Goal: Task Accomplishment & Management: Use online tool/utility

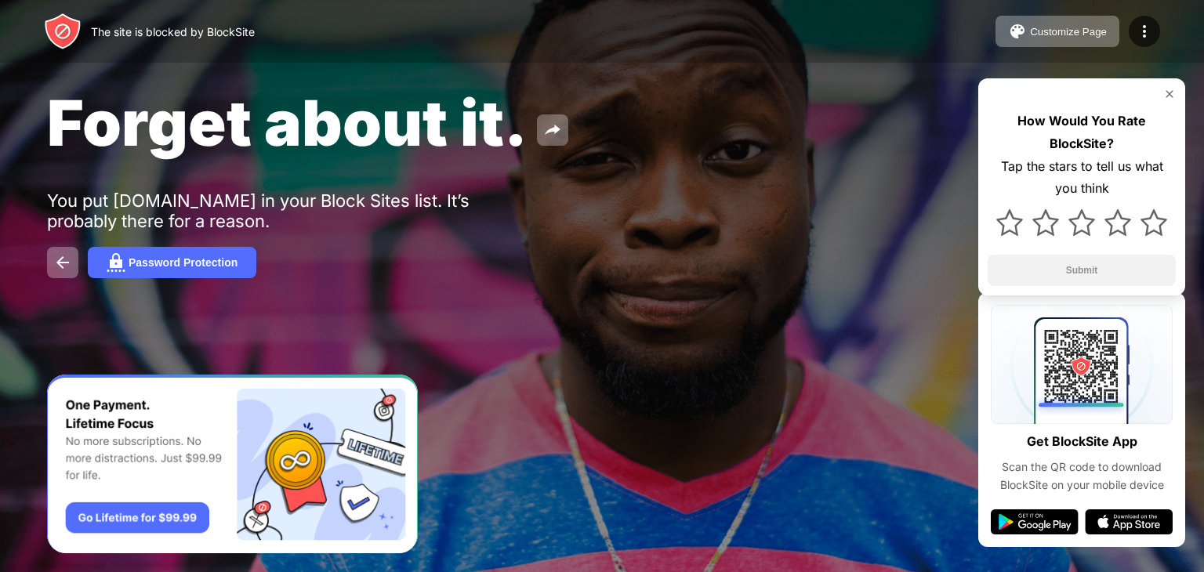
click at [601, 92] on img at bounding box center [1169, 94] width 13 height 13
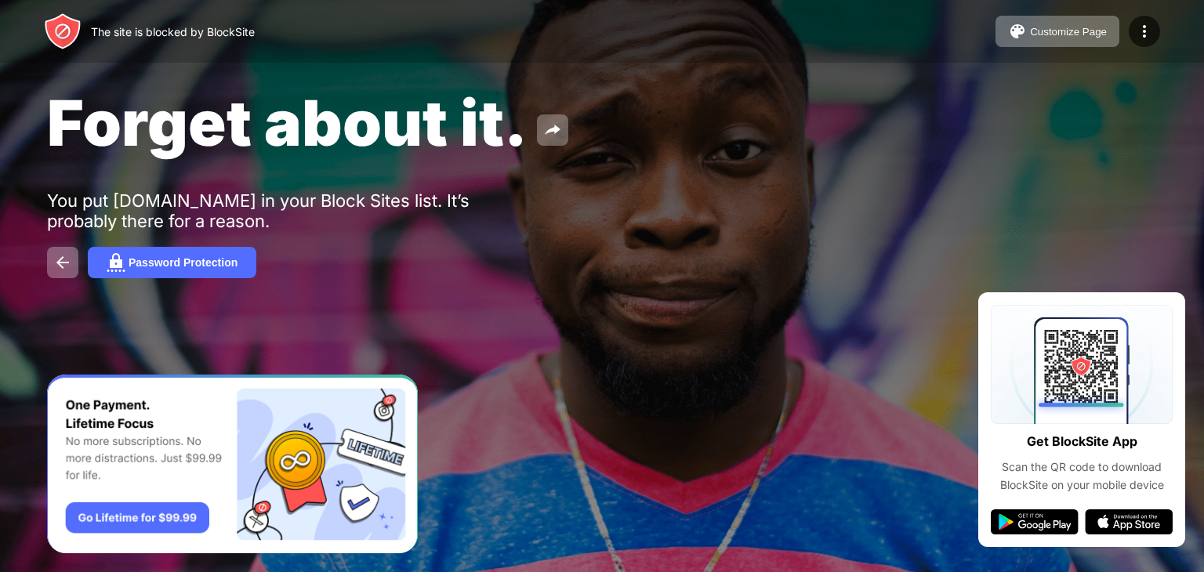
click at [601, 372] on div at bounding box center [602, 286] width 1204 height 572
click at [80, 270] on div "Password Protection" at bounding box center [602, 262] width 1110 height 31
click at [64, 269] on img at bounding box center [62, 262] width 19 height 19
click at [64, 270] on img at bounding box center [62, 262] width 19 height 19
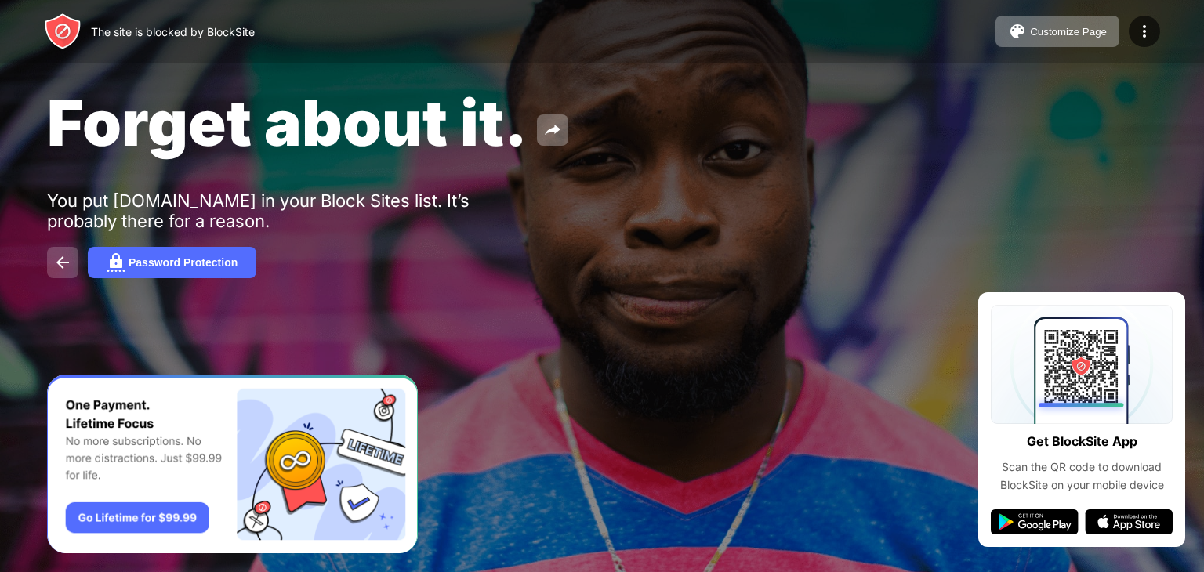
click at [64, 270] on img at bounding box center [62, 262] width 19 height 19
click at [66, 269] on img at bounding box center [62, 262] width 19 height 19
click at [248, 270] on button "Password Protection" at bounding box center [172, 262] width 169 height 31
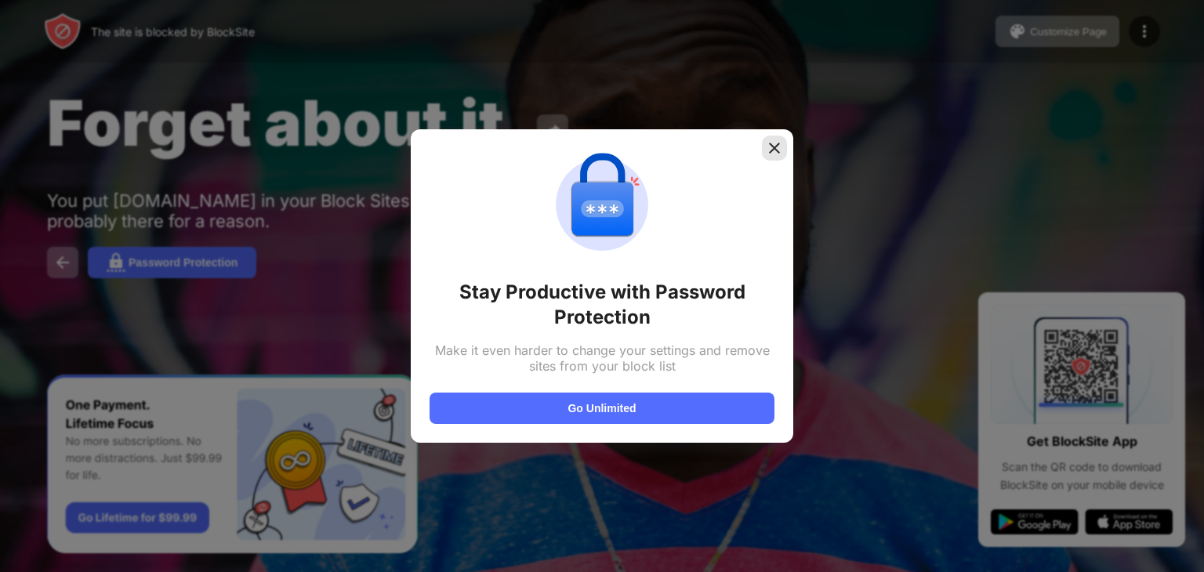
click at [601, 148] on img at bounding box center [775, 148] width 16 height 16
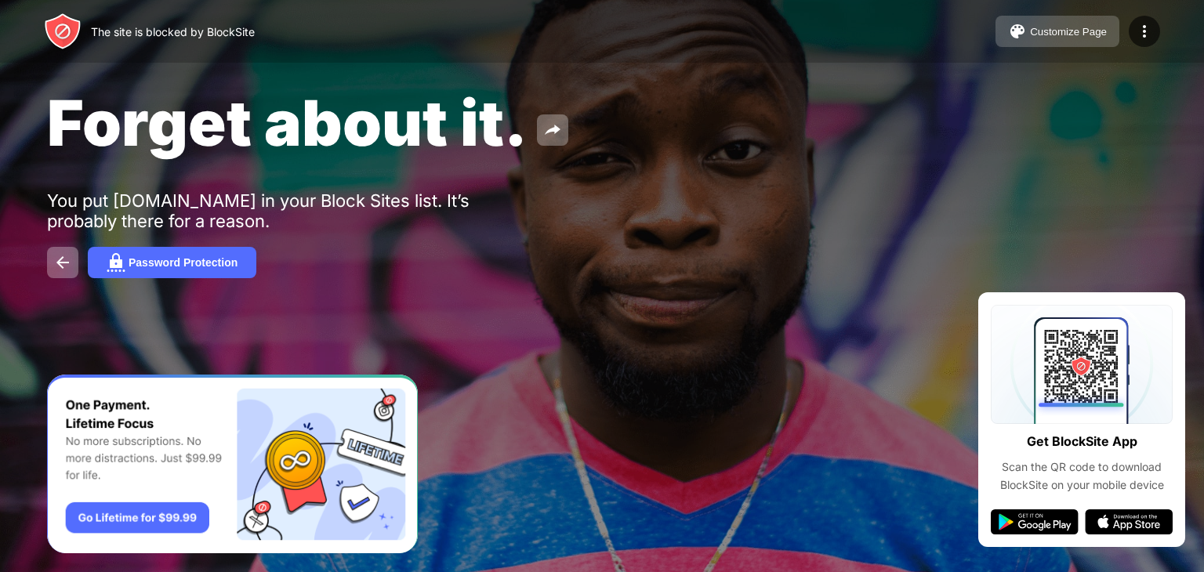
click at [601, 34] on button "Customize Page" at bounding box center [1058, 31] width 124 height 31
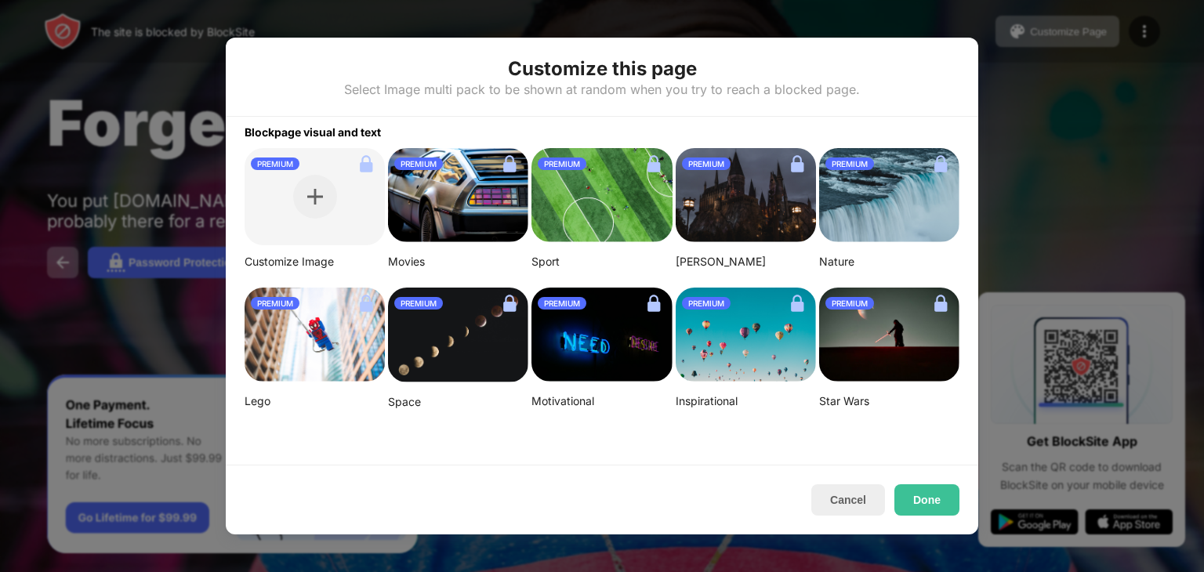
click at [601, 125] on div at bounding box center [602, 286] width 1204 height 572
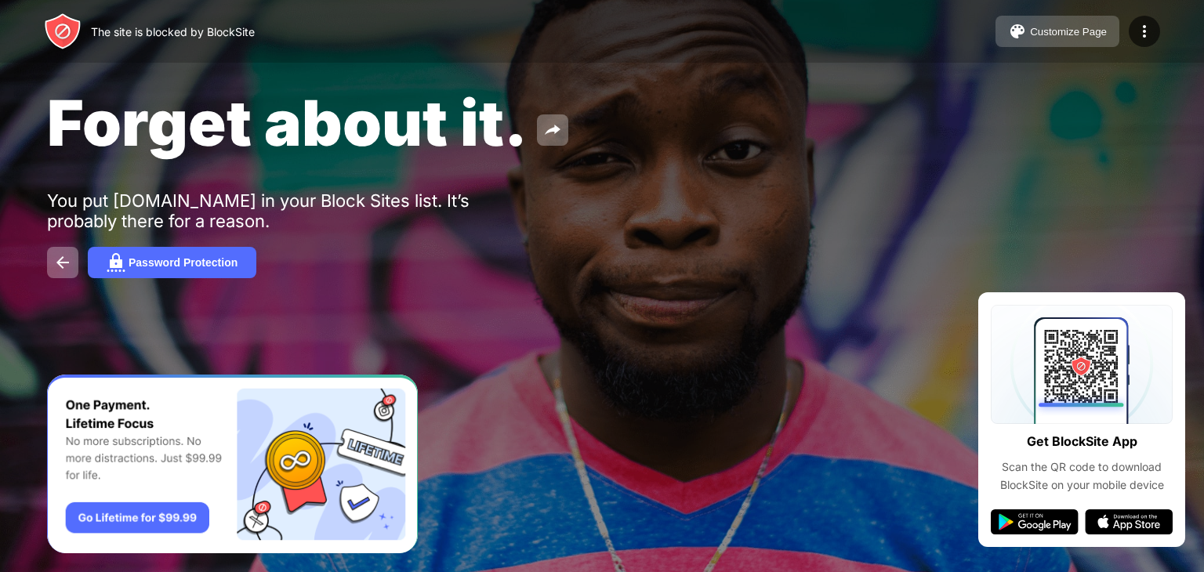
click at [601, 30] on div "Customize Page" at bounding box center [1068, 32] width 77 height 12
